Goal: Task Accomplishment & Management: Complete application form

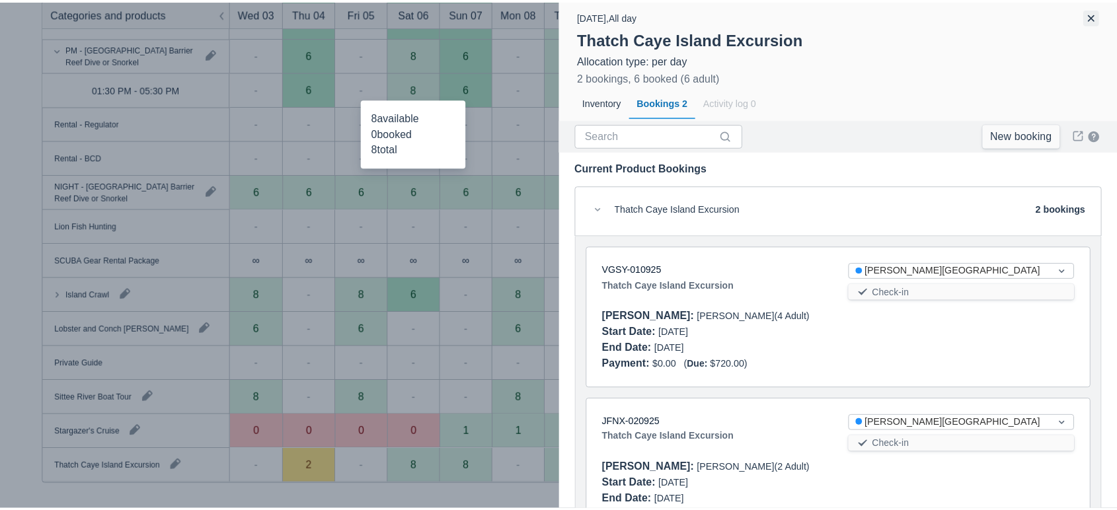
scroll to position [70, 0]
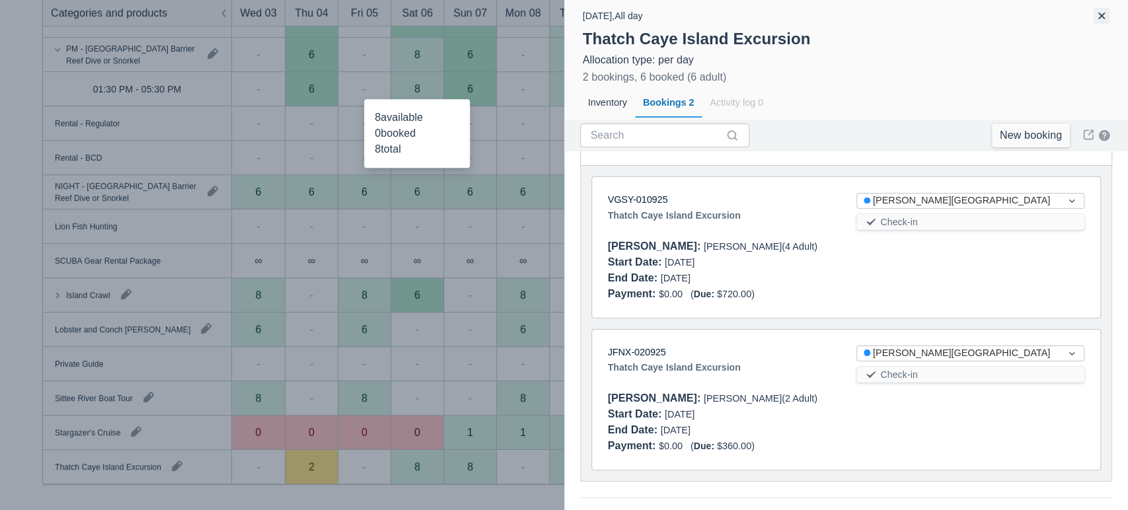
click at [1102, 10] on button "button" at bounding box center [1102, 16] width 16 height 16
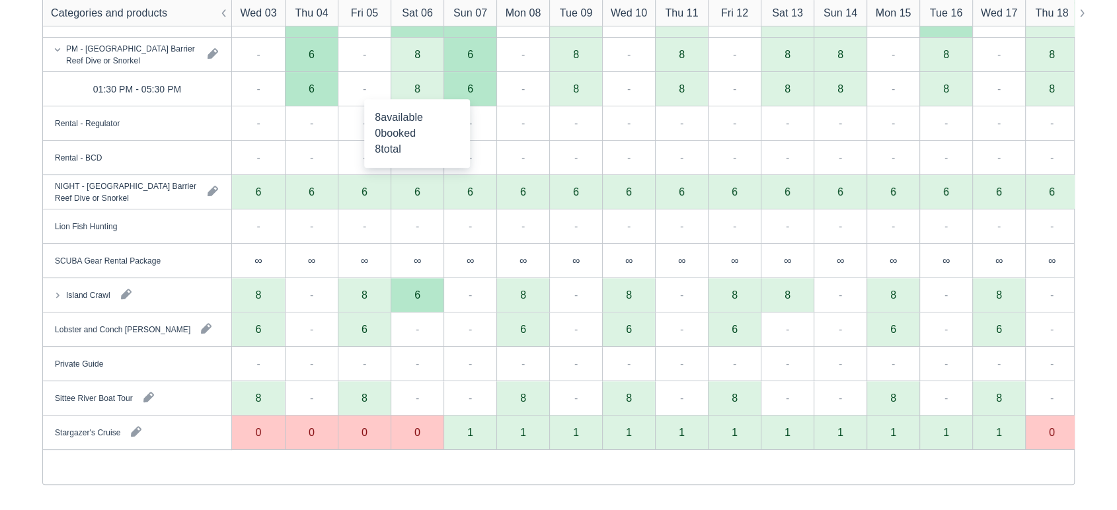
scroll to position [0, 0]
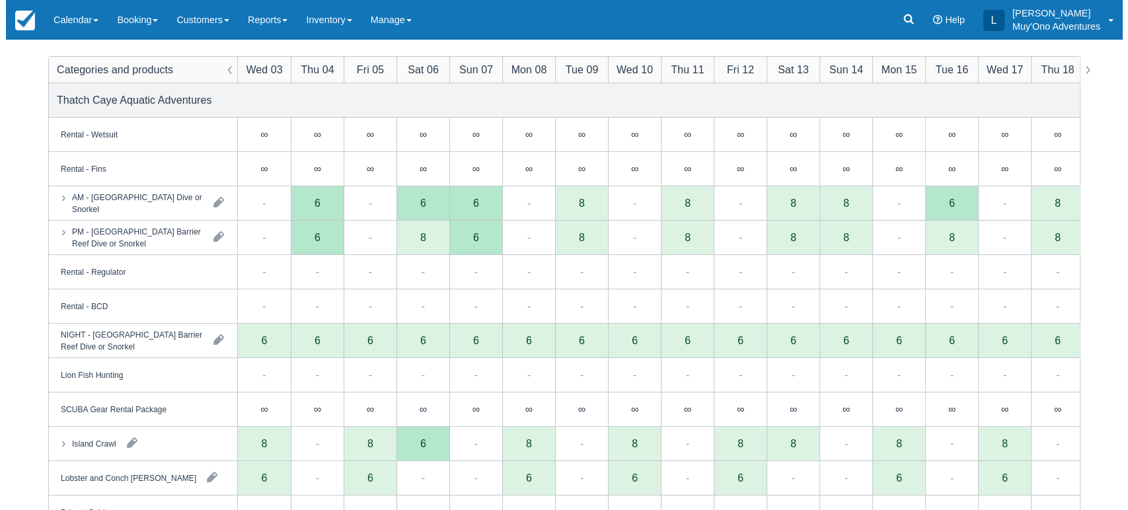
scroll to position [149, 0]
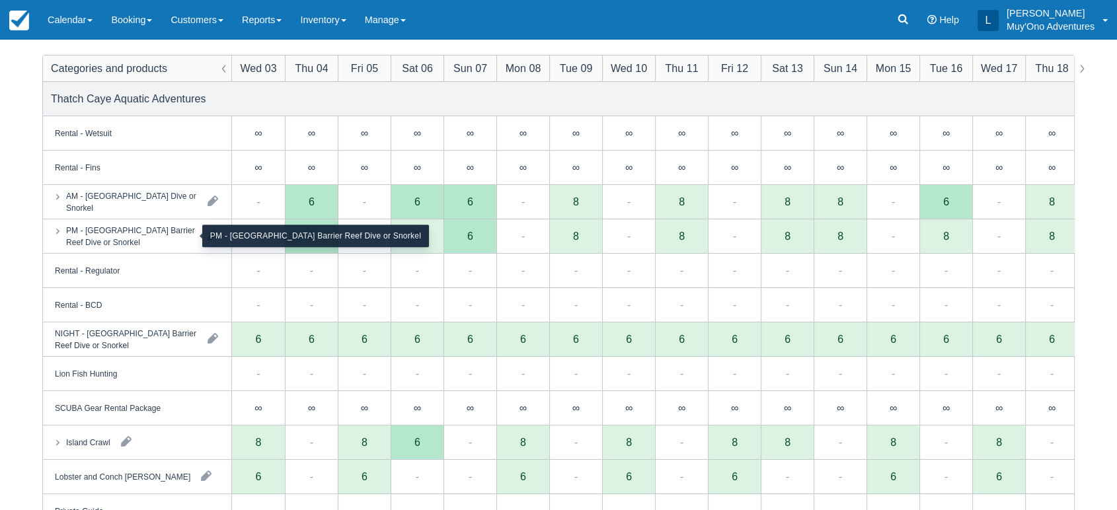
click at [152, 234] on div "PM - [GEOGRAPHIC_DATA] Barrier Reef Dive or Snorkel" at bounding box center [131, 236] width 131 height 24
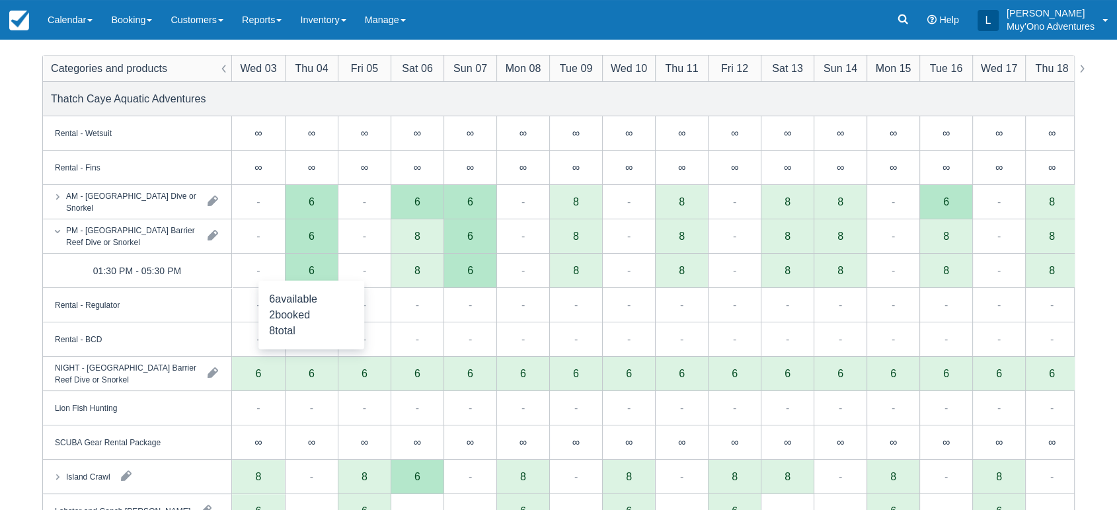
click at [318, 274] on div "6" at bounding box center [311, 271] width 53 height 34
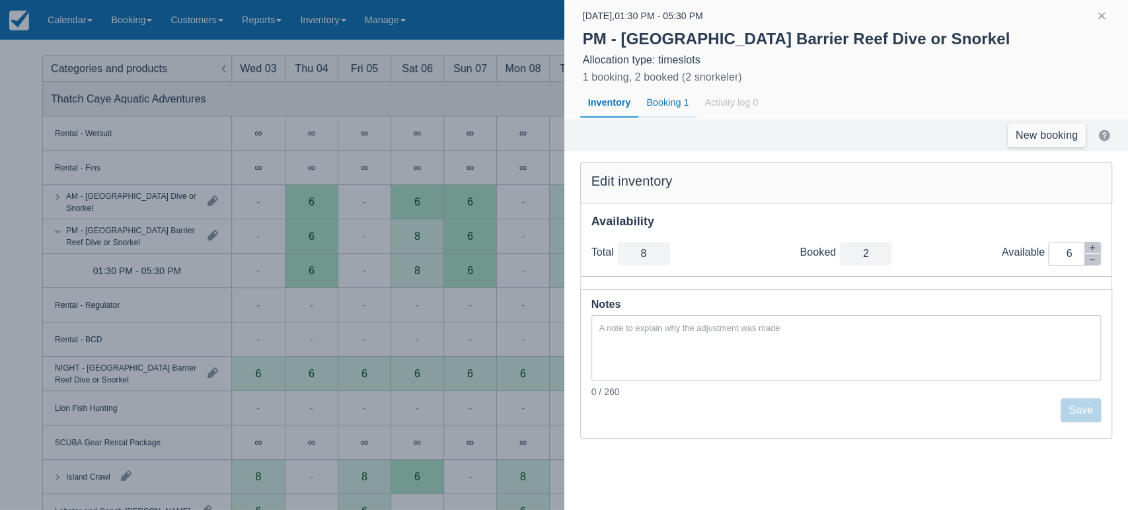
click at [666, 96] on div "Booking 1" at bounding box center [667, 103] width 58 height 30
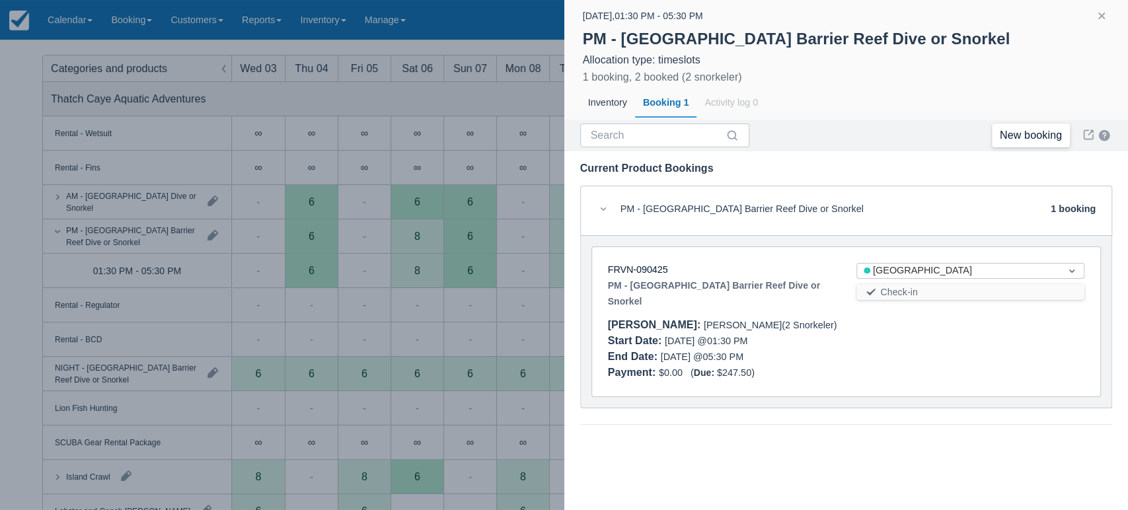
click at [1019, 145] on link "New booking" at bounding box center [1031, 136] width 78 height 24
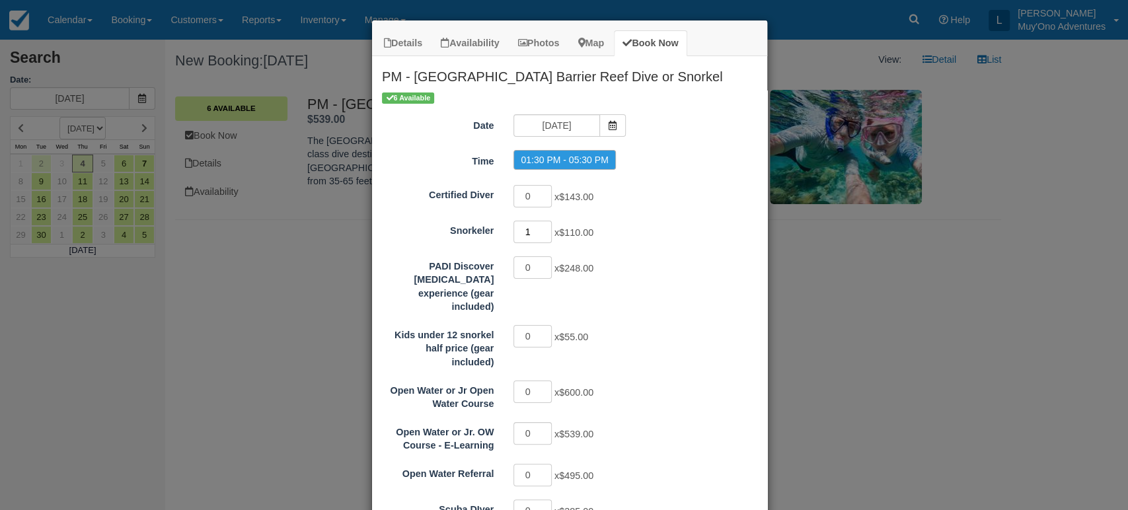
click at [541, 229] on input "1" at bounding box center [532, 232] width 38 height 22
type input "2"
click at [541, 229] on input "2" at bounding box center [532, 232] width 38 height 22
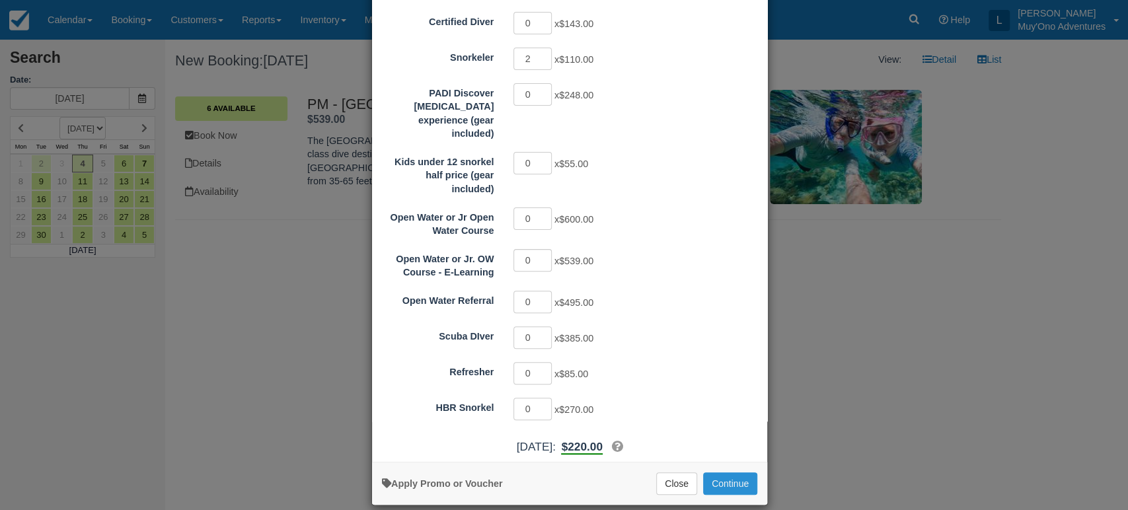
click at [719, 472] on button "Continue" at bounding box center [730, 483] width 54 height 22
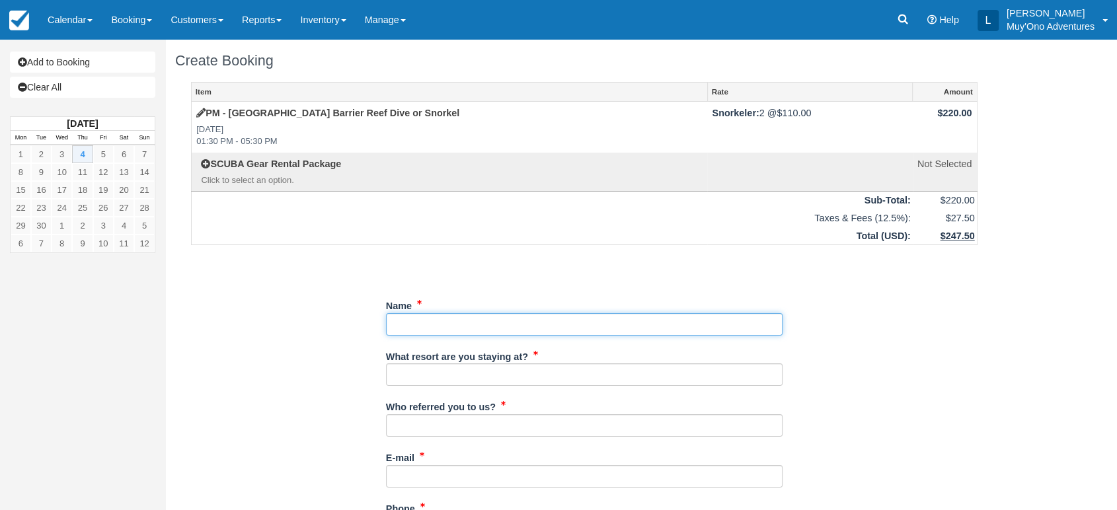
click at [412, 321] on input "Name" at bounding box center [584, 324] width 396 height 22
paste input "COLTON MCGRANAHAN"
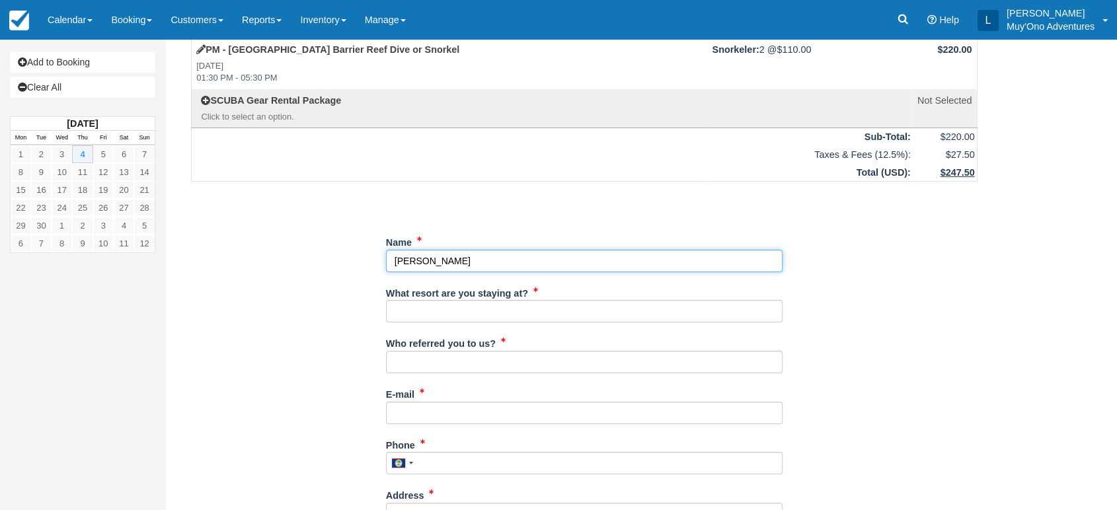
scroll to position [65, 0]
type input "COLTON MCGRANAHAN"
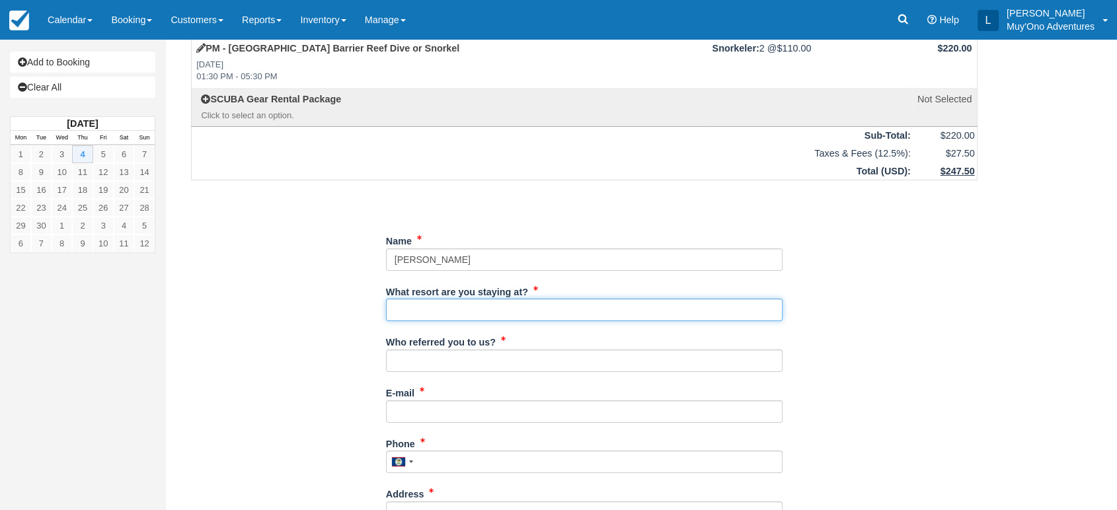
click at [424, 307] on input "What resort are you staying at?" at bounding box center [584, 310] width 396 height 22
type input "Thatch Caye"
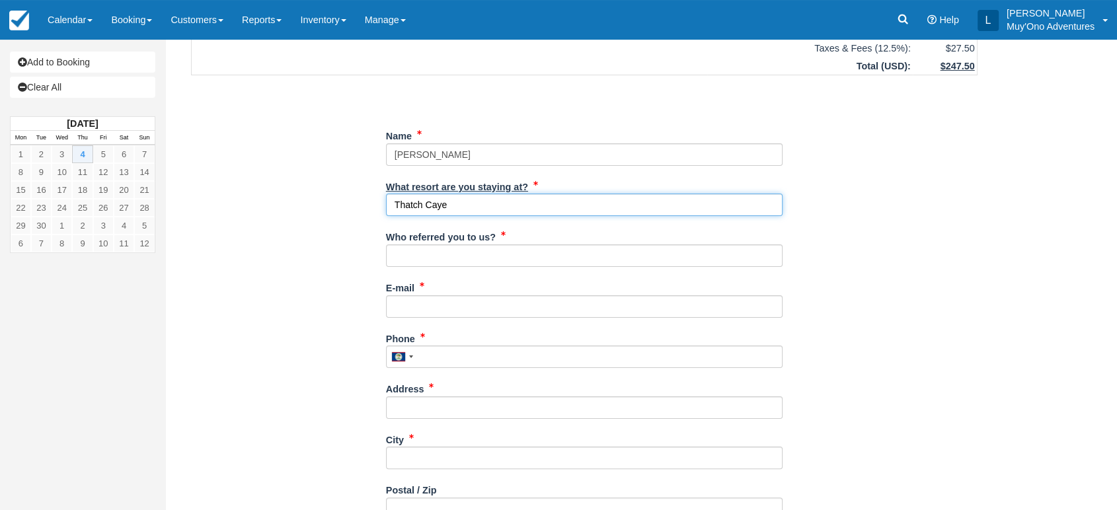
scroll to position [200, 0]
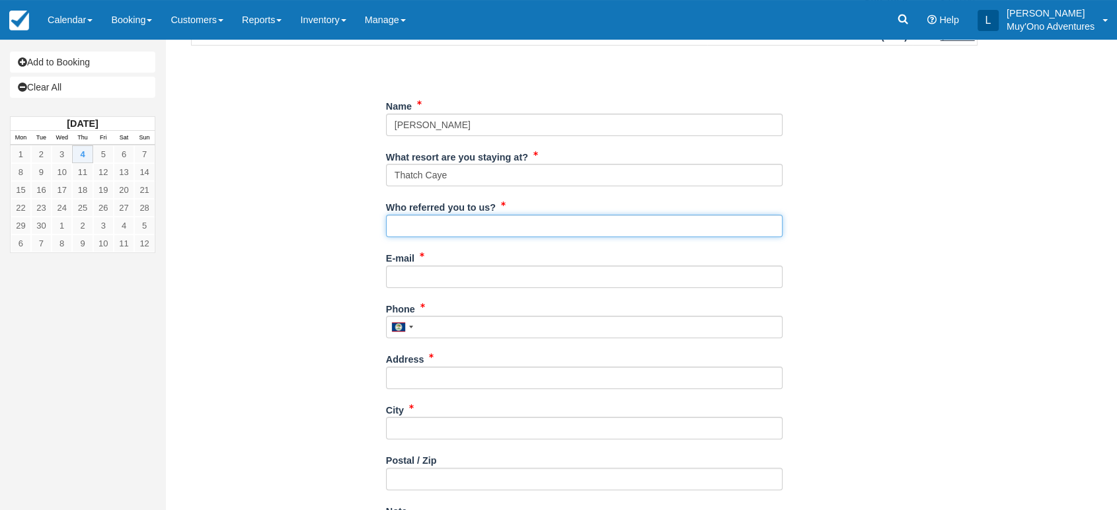
click at [506, 226] on input "Who referred you to us?" at bounding box center [584, 226] width 396 height 22
type input "LUIS"
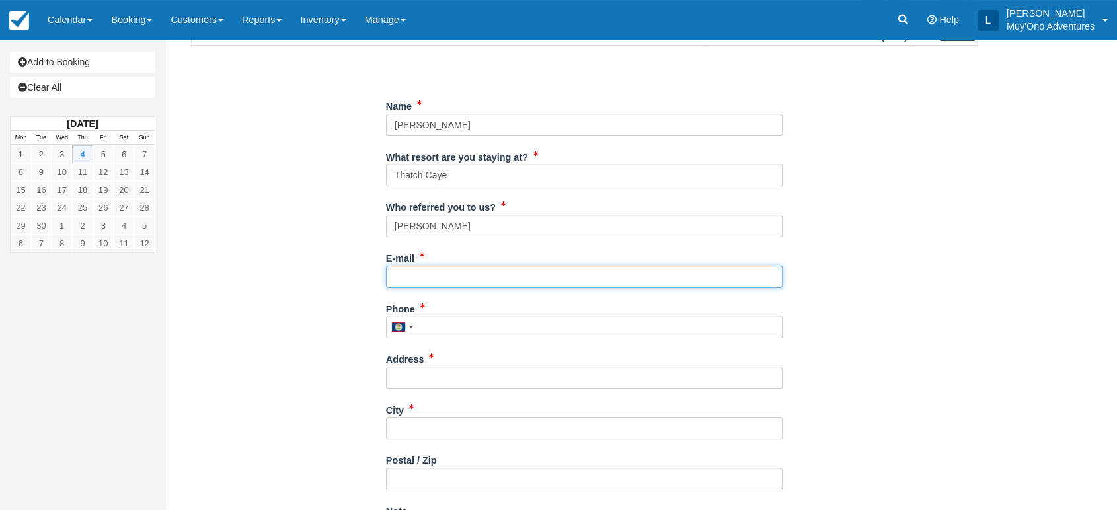
click at [420, 285] on input "E-mail" at bounding box center [584, 277] width 396 height 22
paste input "COLTRAIN.PNW@GMAIL.COM"
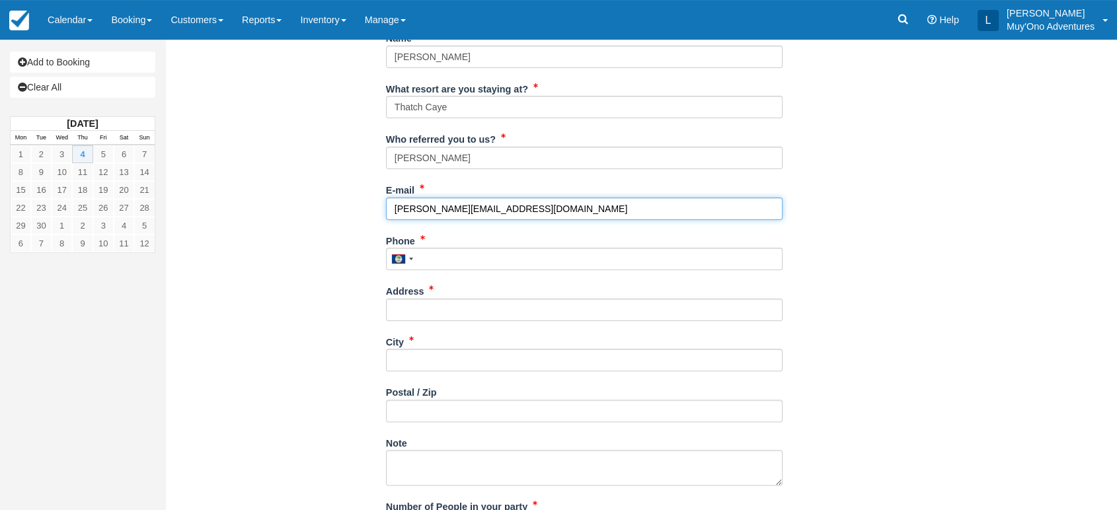
scroll to position [269, 0]
type input "COLTRAIN.PNW@GMAIL.COM"
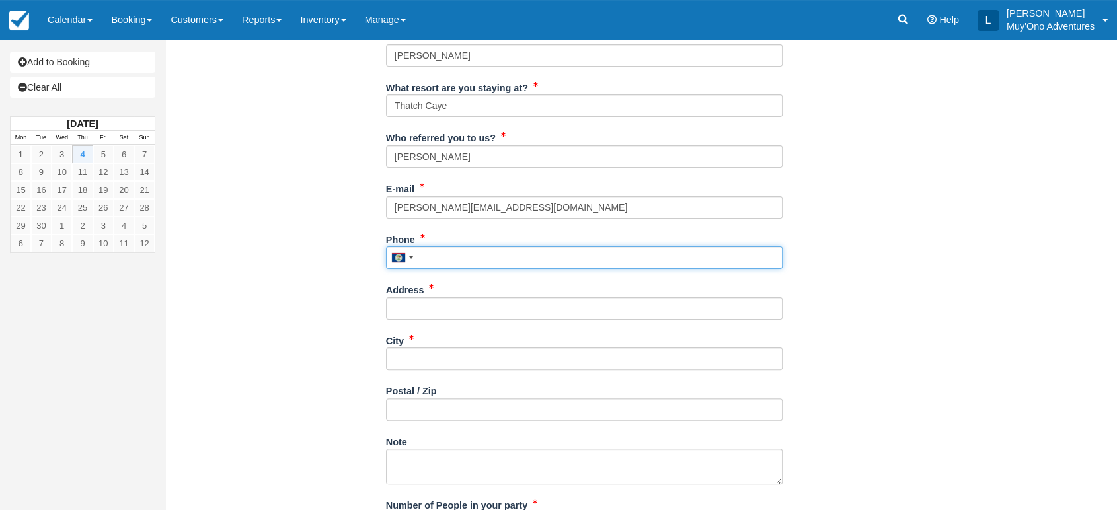
click at [473, 264] on input "Phone" at bounding box center [584, 257] width 396 height 22
paste input "541-315-5044"
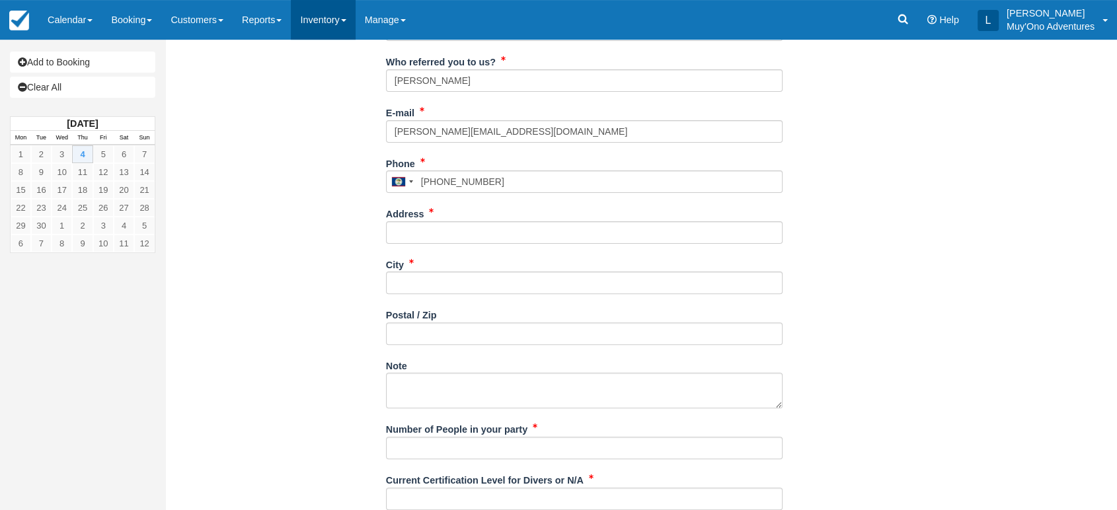
type input "5413155044"
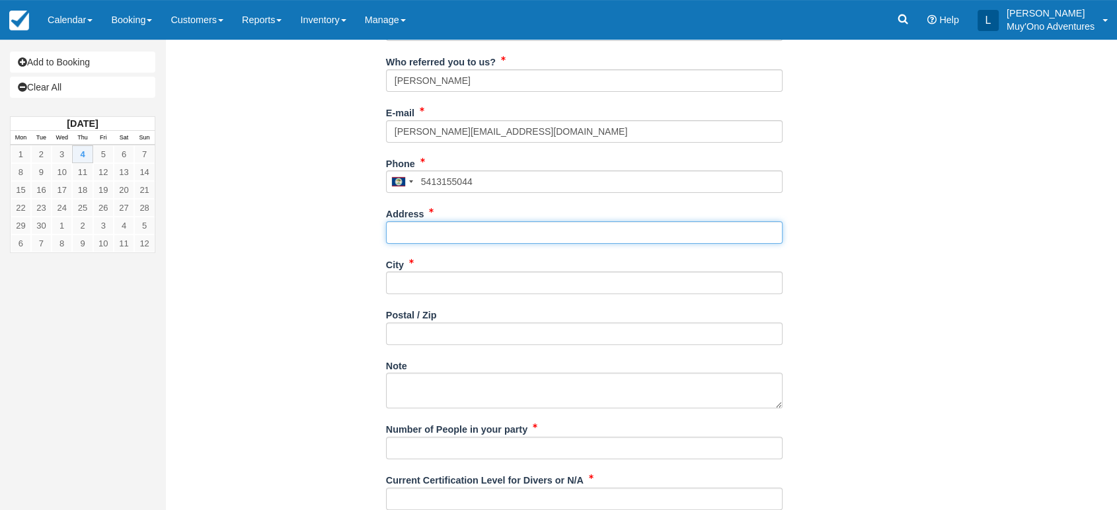
click at [439, 221] on input "Address" at bounding box center [584, 232] width 396 height 22
paste input "LAFAYETTE"
type input "LAFAYETTE"
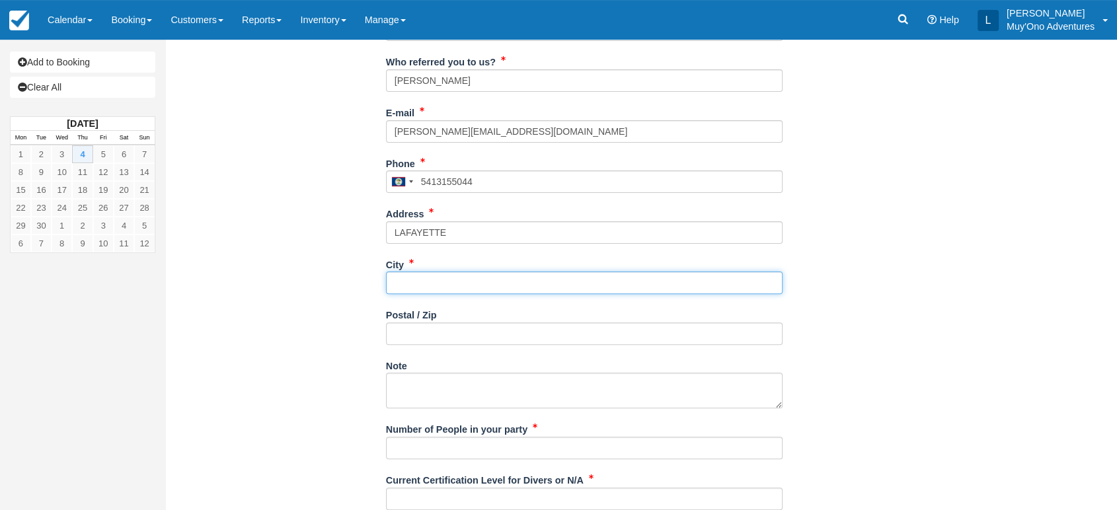
click at [414, 286] on input "City" at bounding box center [584, 283] width 396 height 22
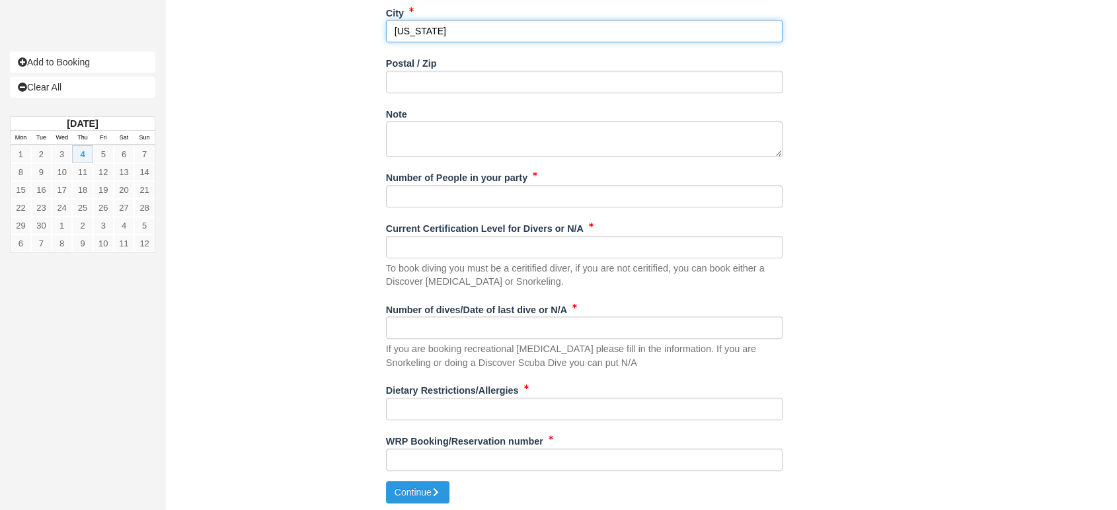
scroll to position [598, 0]
type input "[US_STATE]"
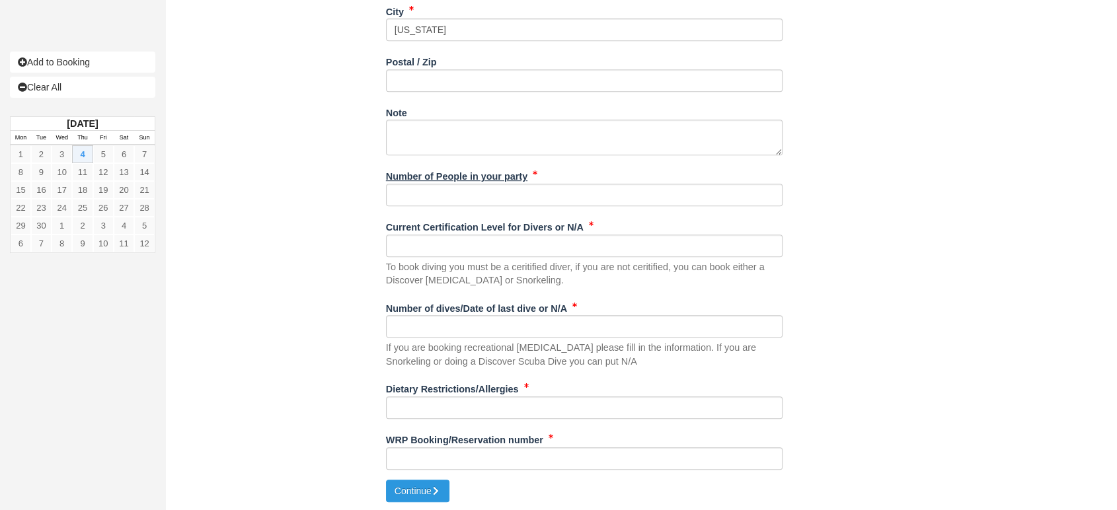
click at [439, 182] on label "Number of People in your party" at bounding box center [456, 174] width 141 height 19
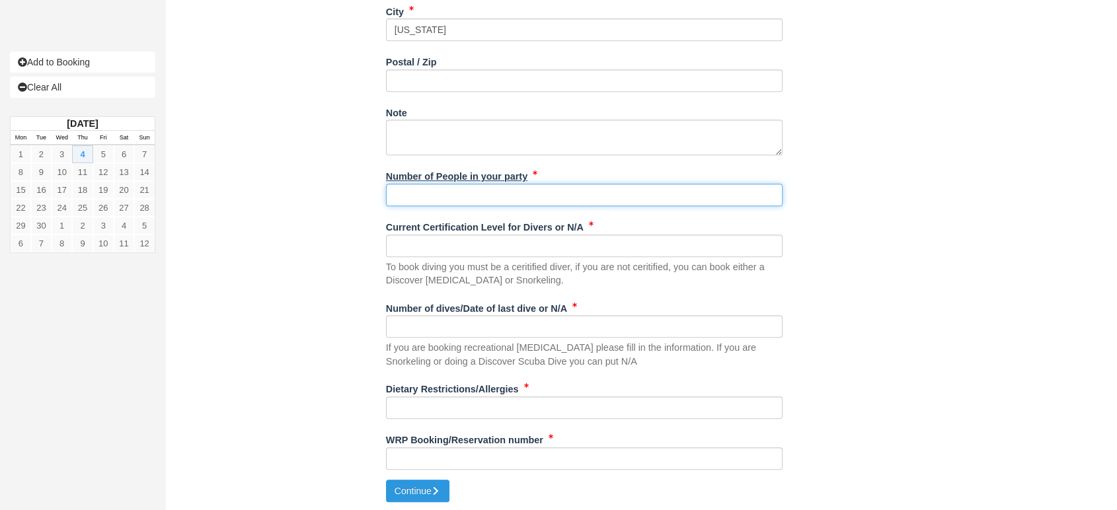
click at [439, 184] on input "Number of People in your party" at bounding box center [584, 195] width 396 height 22
type input "2"
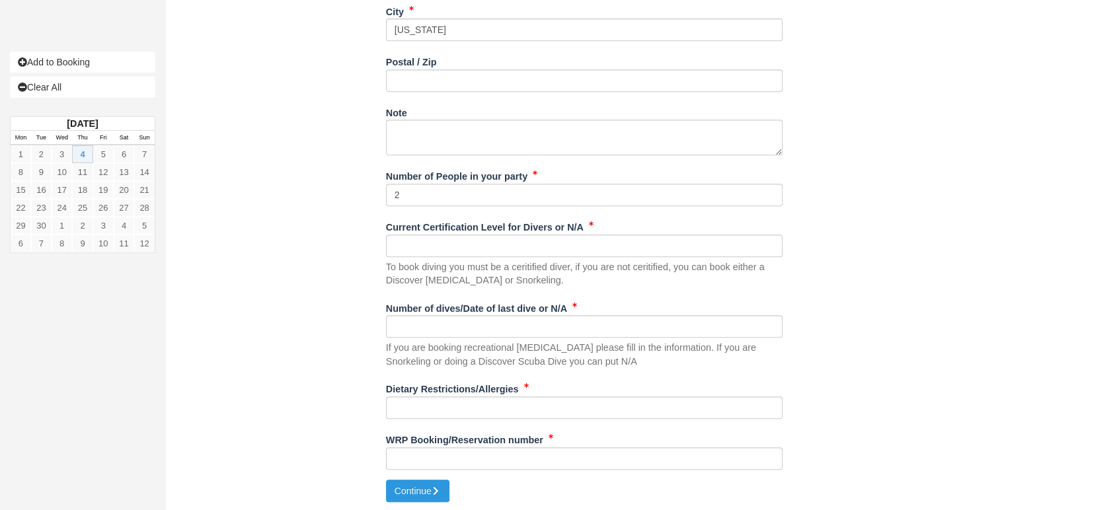
click at [406, 256] on div "To book diving you must be a ceritified diver, if you are not ceritified, you c…" at bounding box center [584, 261] width 396 height 53
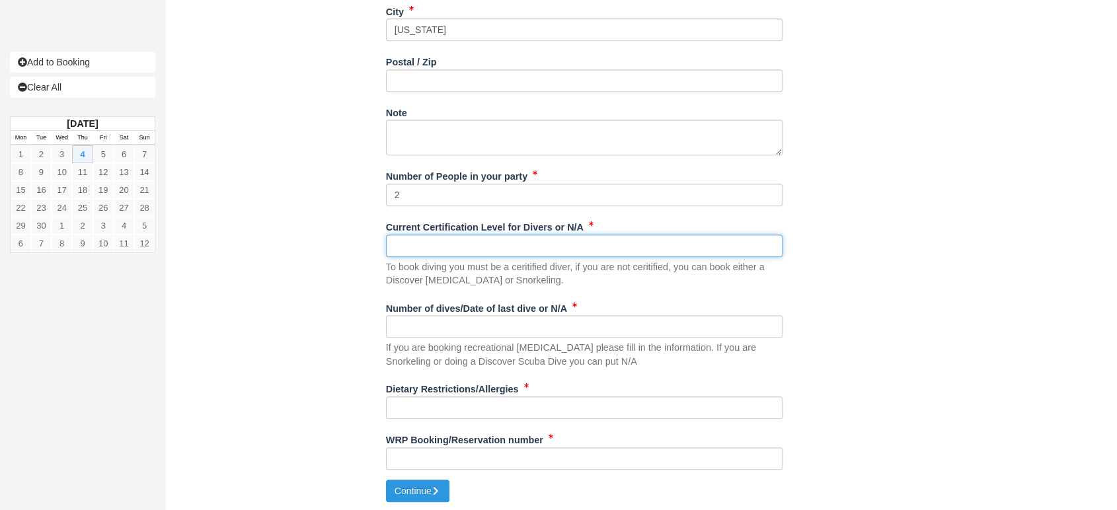
click at [418, 250] on input "Current Certification Level for Divers or N/A" at bounding box center [584, 246] width 396 height 22
type input "na"
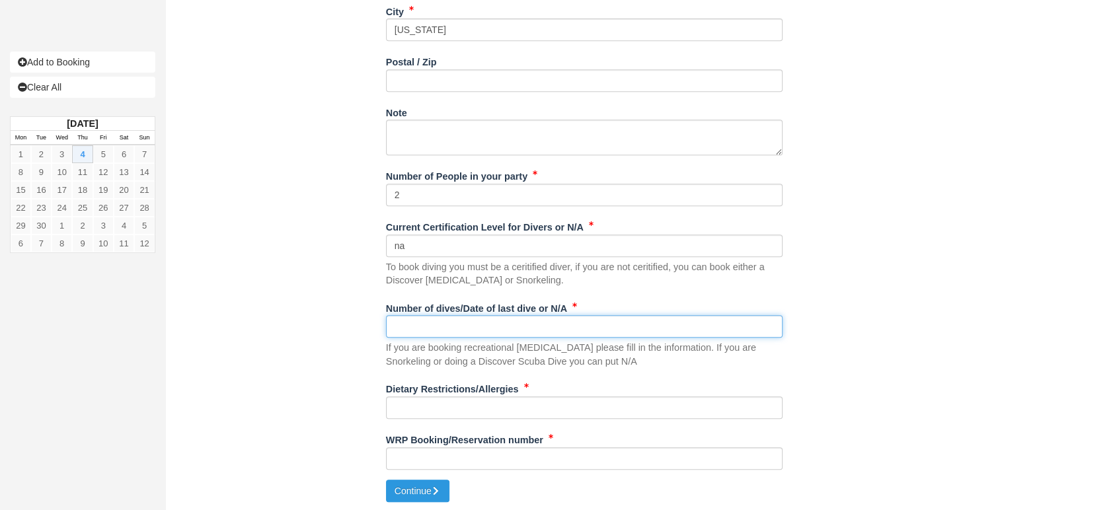
click at [402, 318] on input "Number of dives/Date of last dive or N/A" at bounding box center [584, 326] width 396 height 22
type input "na"
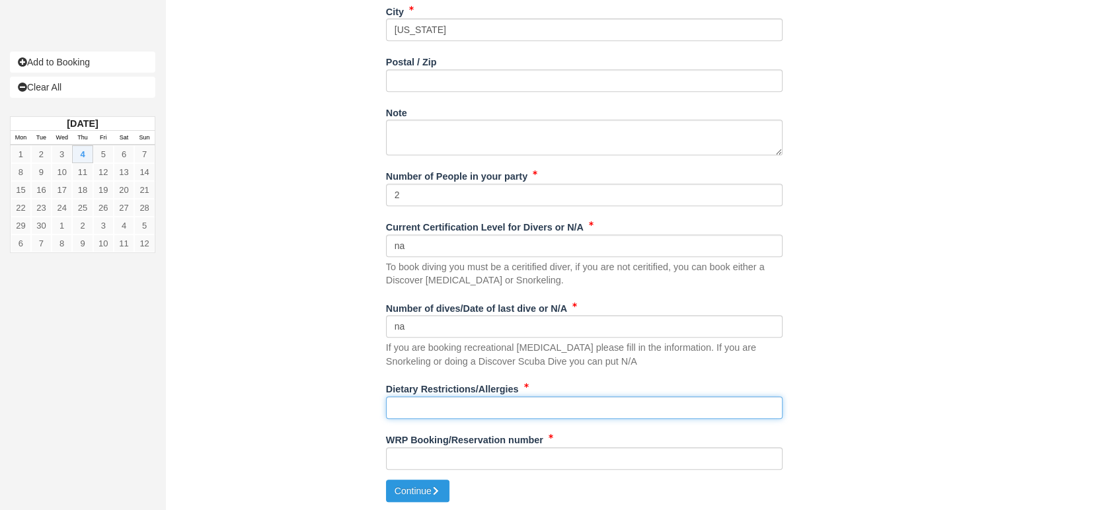
click at [400, 406] on input "Dietary Restrictions/Allergies" at bounding box center [584, 407] width 396 height 22
type input "na"
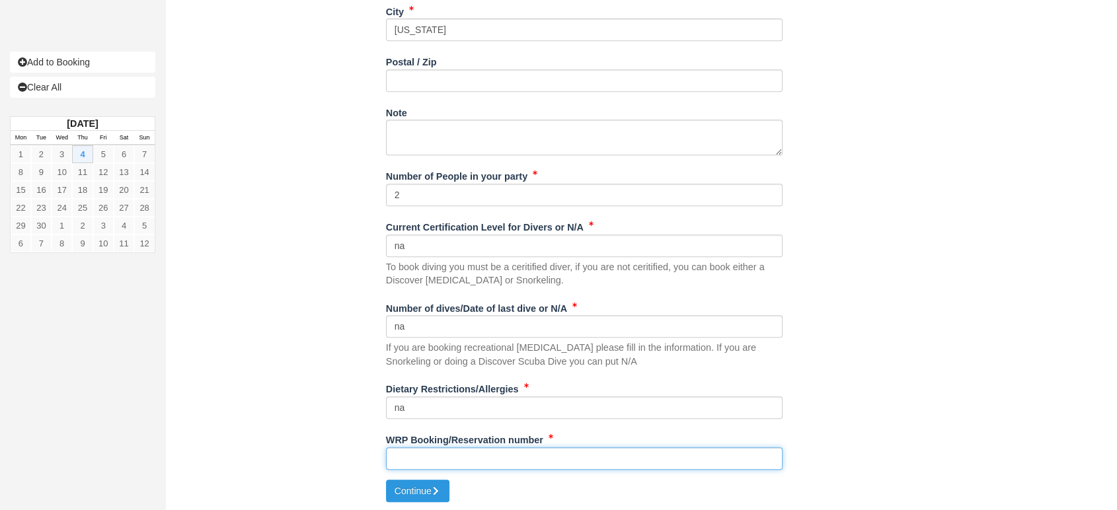
click at [415, 454] on input "WRP Booking/Reservation number" at bounding box center [584, 458] width 396 height 22
paste input "BB24120315949800"
type input "BB24120315949800"
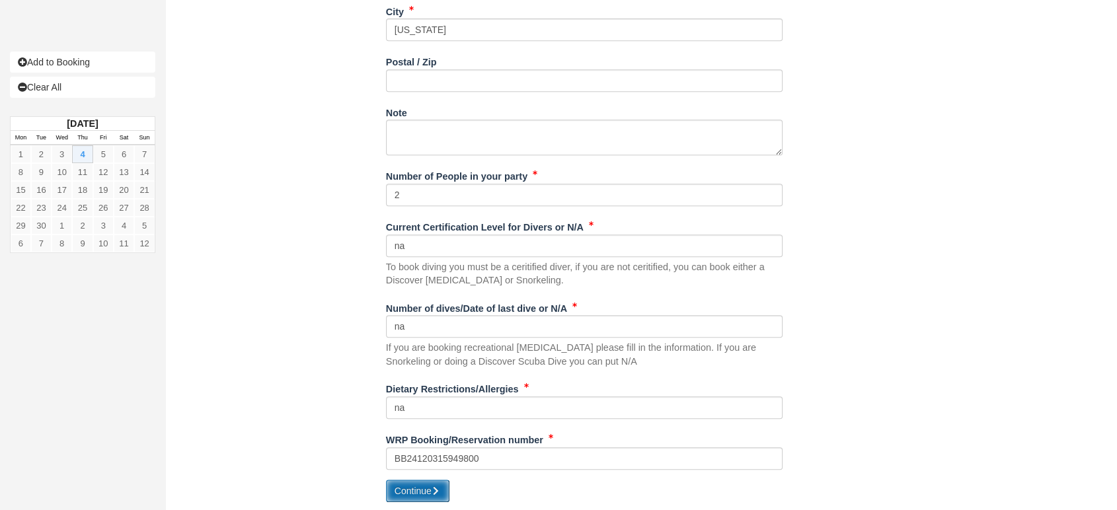
click at [414, 489] on button "Continue" at bounding box center [417, 491] width 63 height 22
type input "+5015413155044"
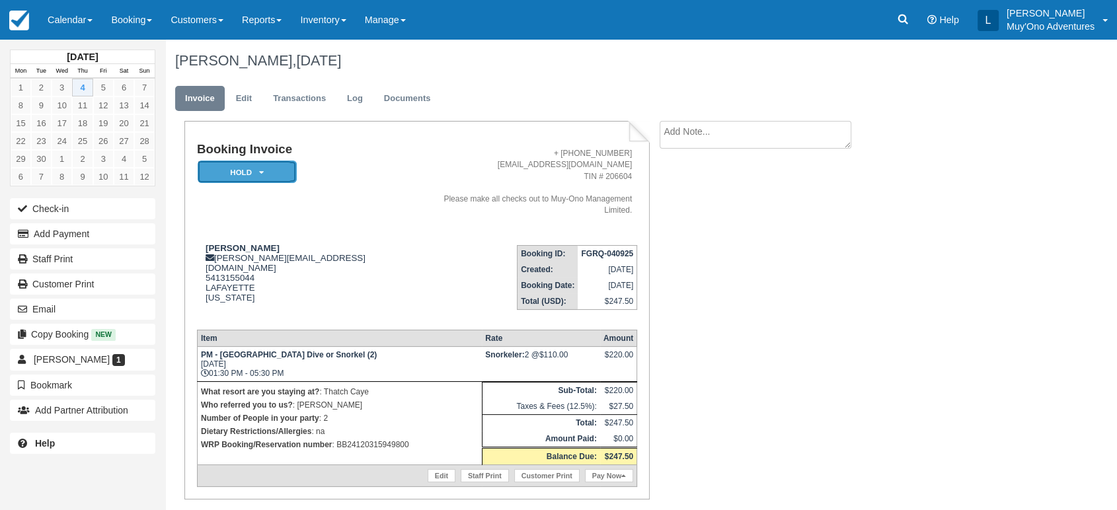
click at [270, 170] on em "HOLD" at bounding box center [247, 172] width 99 height 23
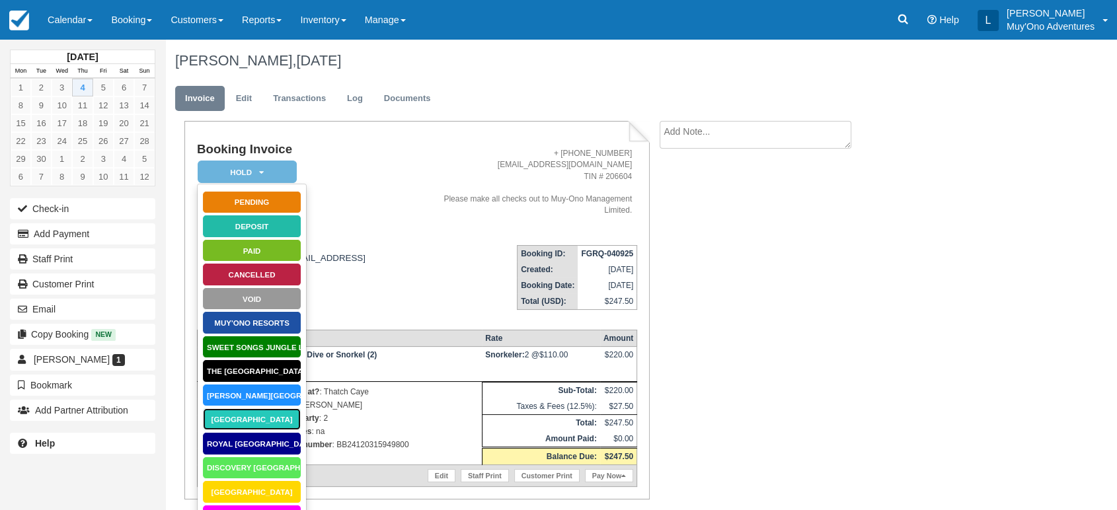
click at [246, 415] on link "[GEOGRAPHIC_DATA]" at bounding box center [251, 419] width 99 height 23
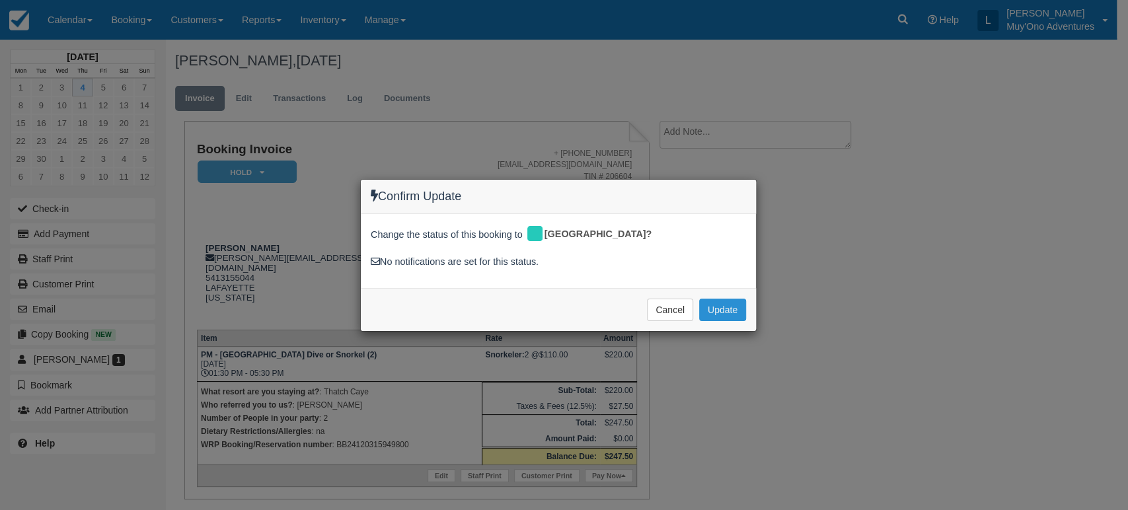
click at [718, 305] on button "Update" at bounding box center [722, 310] width 47 height 22
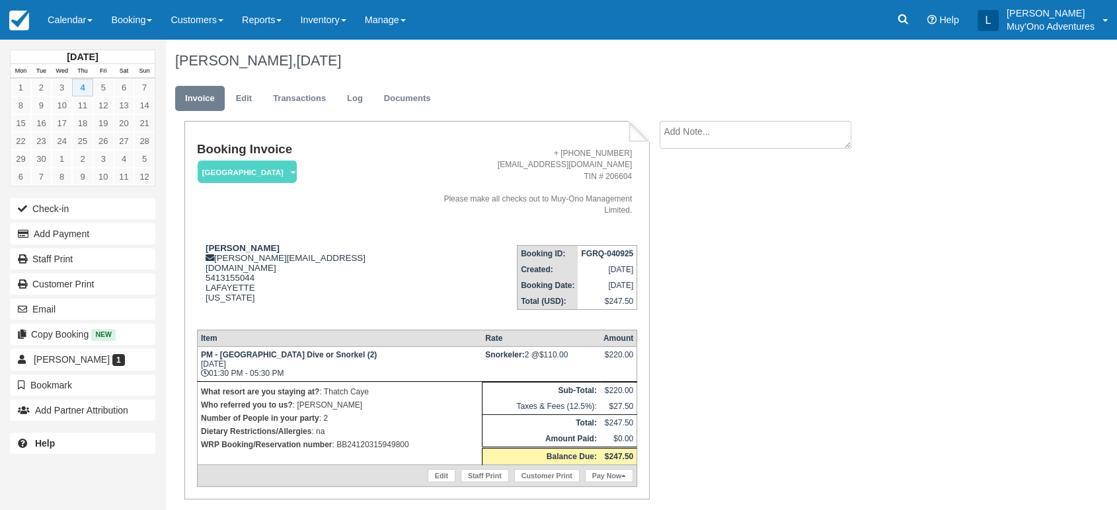
click at [622, 249] on strong "FGRQ-040925" at bounding box center [607, 253] width 52 height 9
copy tbody "FGRQ-040925"
